Goal: Information Seeking & Learning: Learn about a topic

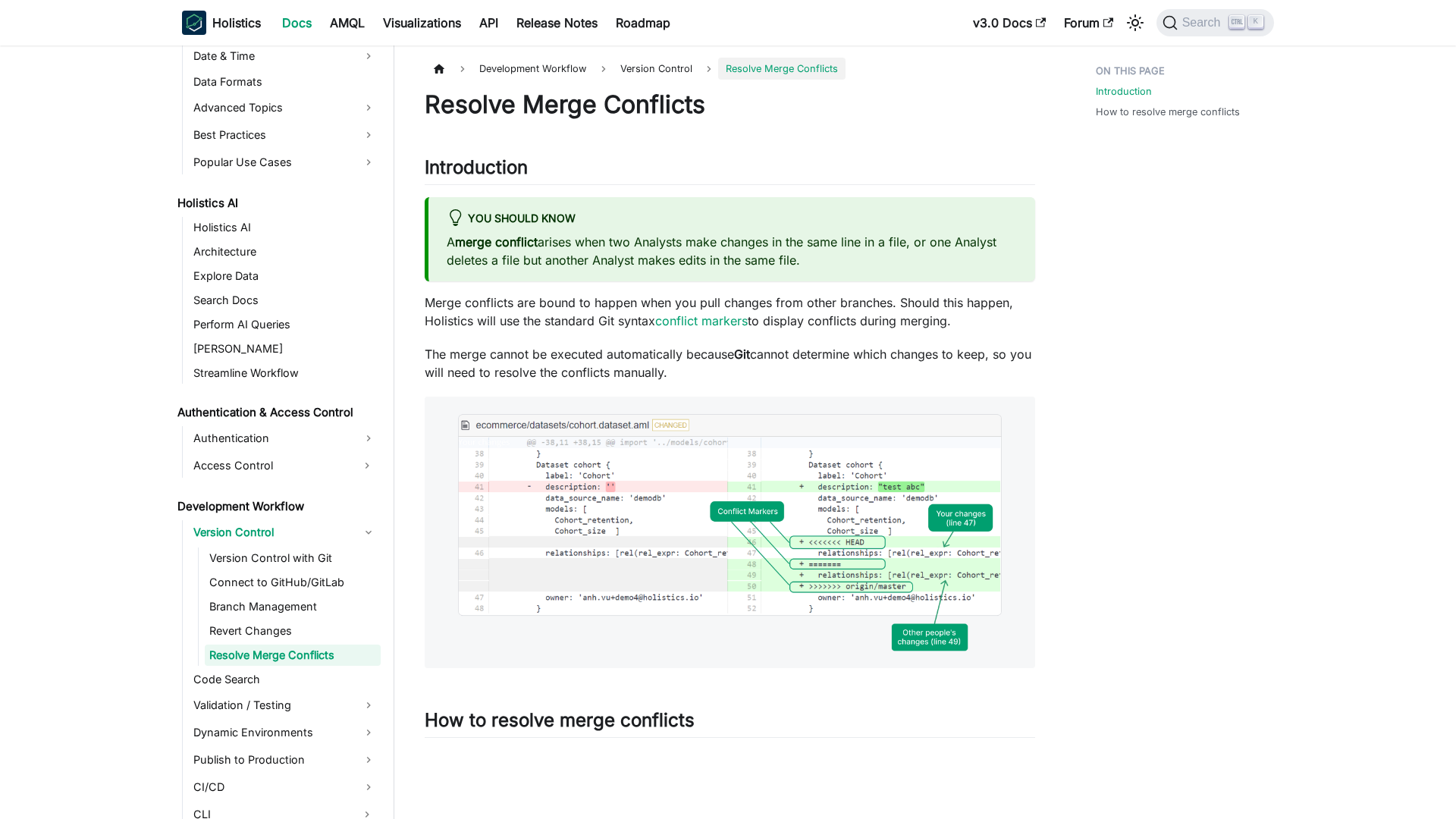
scroll to position [637, 0]
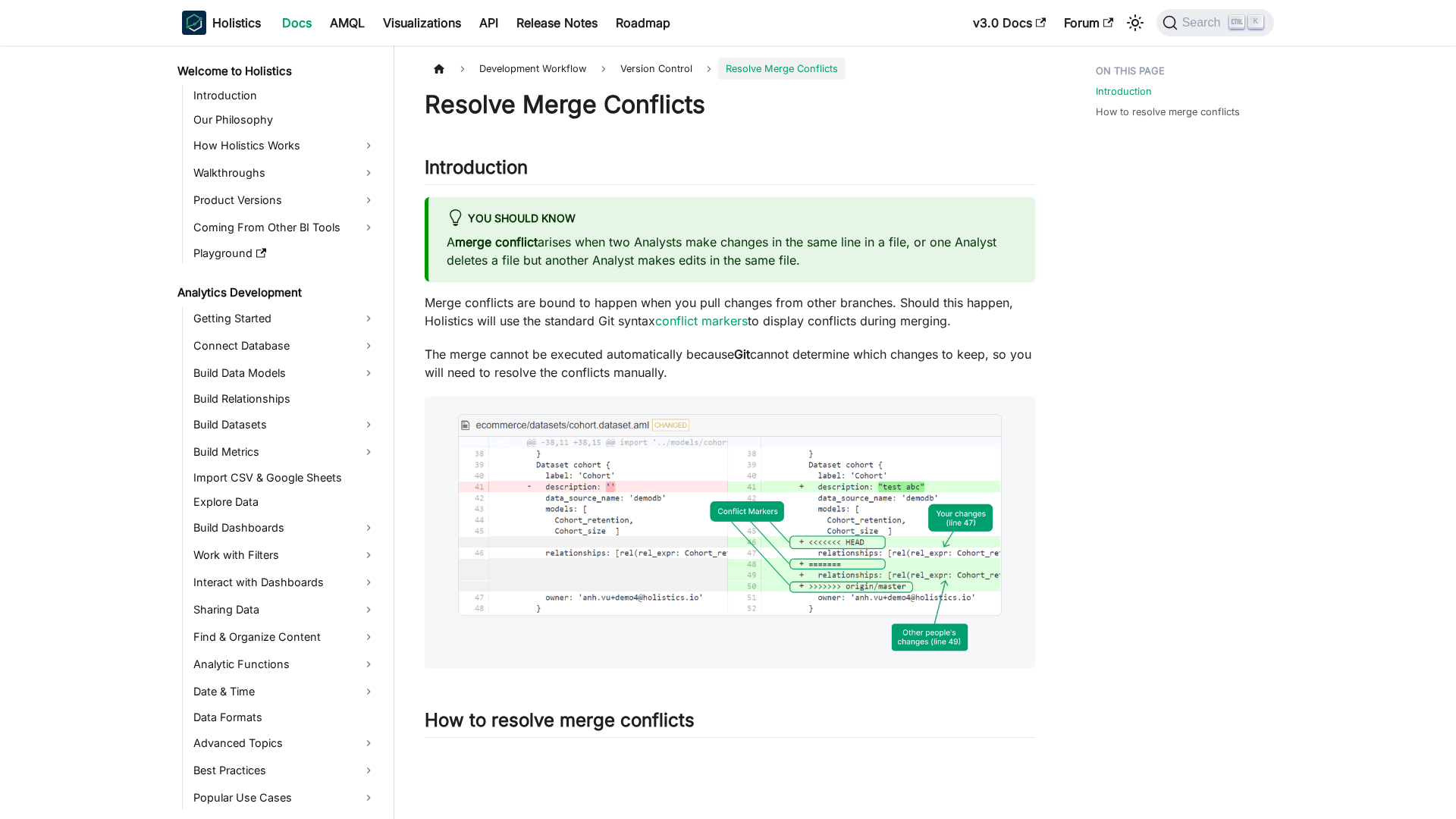
scroll to position [637, 0]
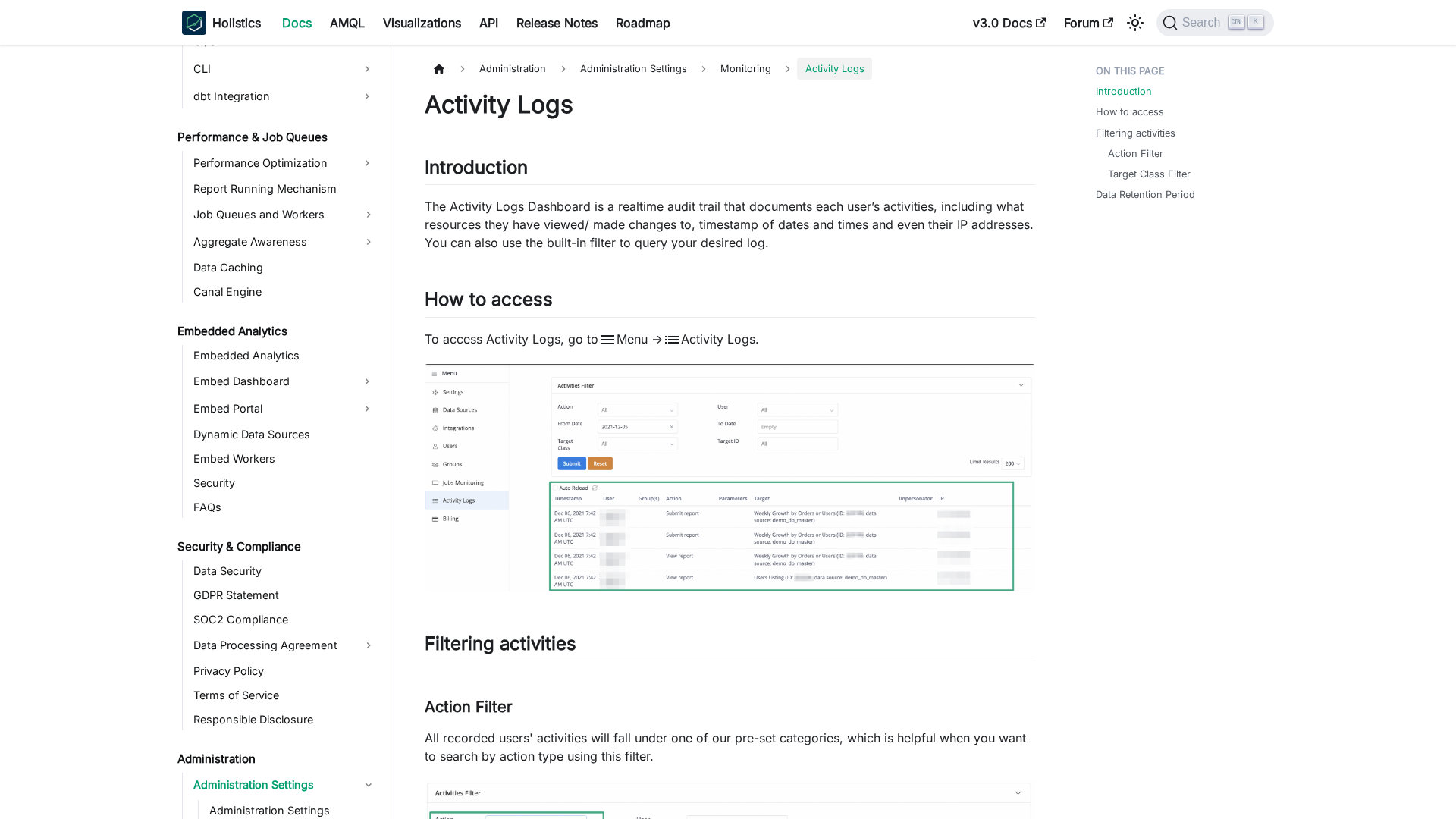
scroll to position [1517, 0]
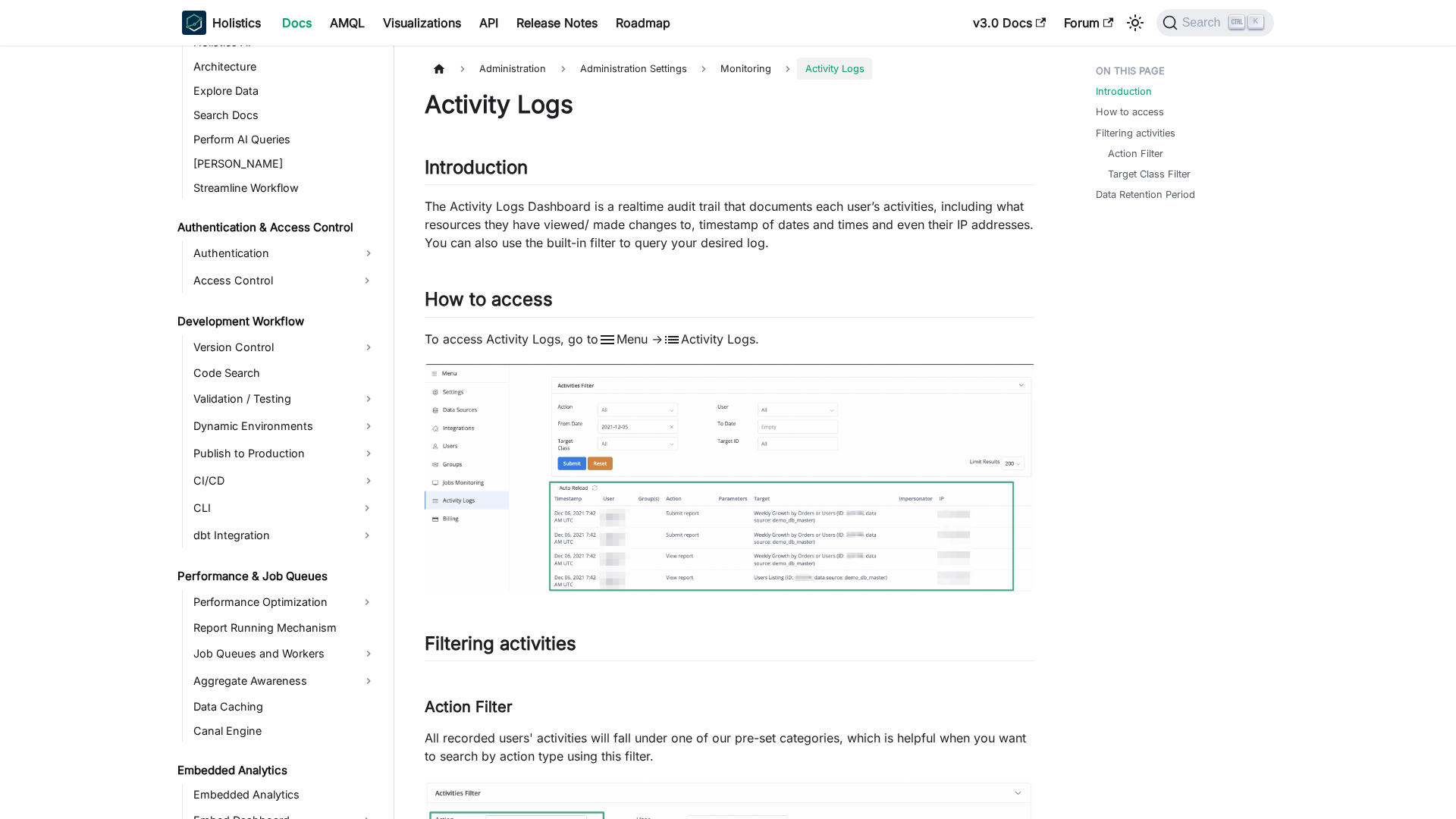
scroll to position [1517, 0]
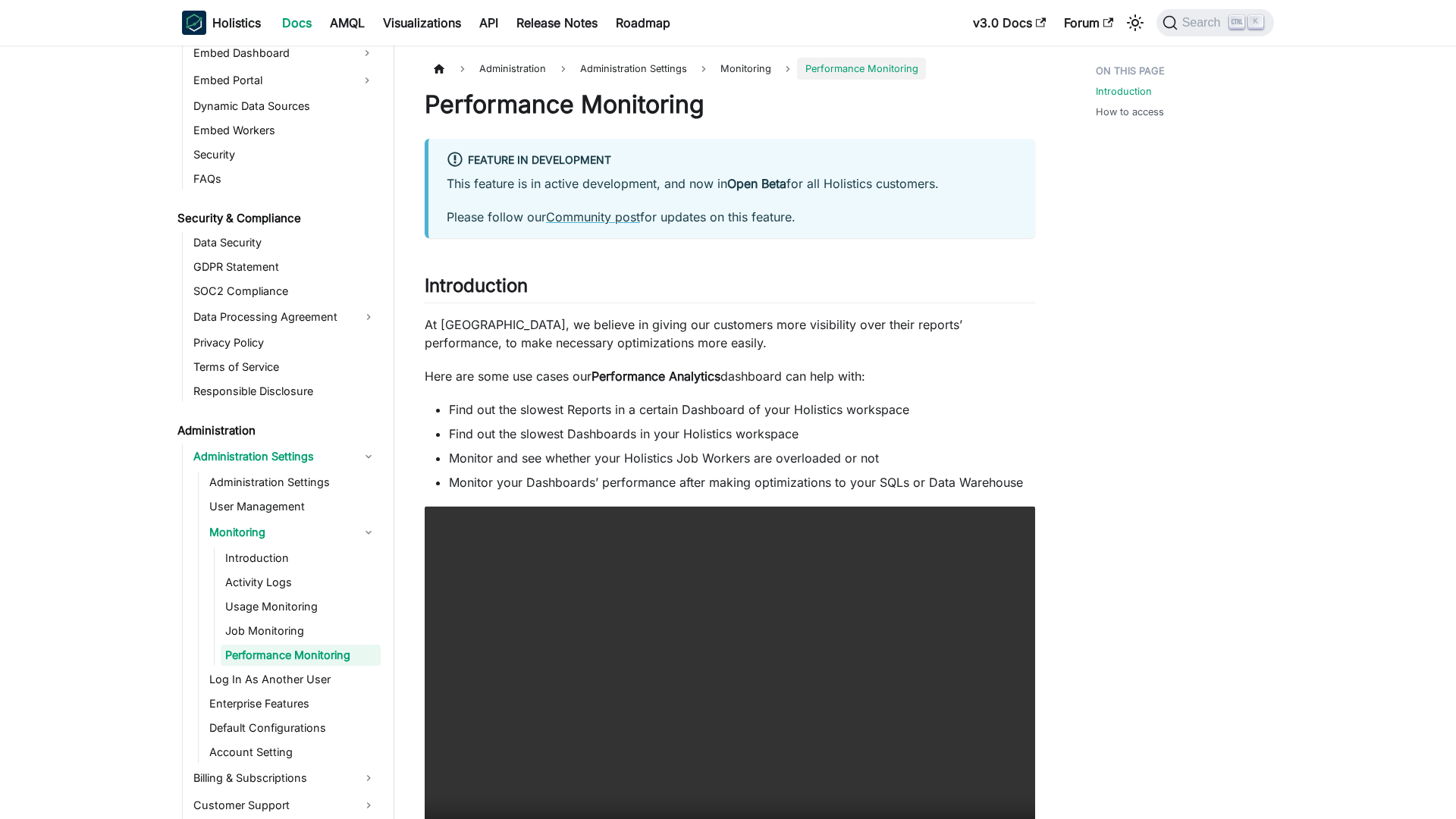
scroll to position [1590, 0]
